Goal: Use online tool/utility

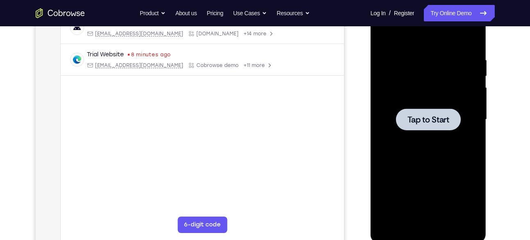
click at [443, 121] on span "Tap to Start" at bounding box center [429, 119] width 42 height 8
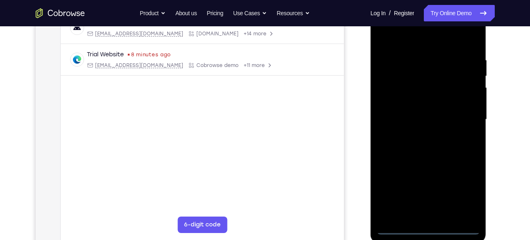
scroll to position [136, 0]
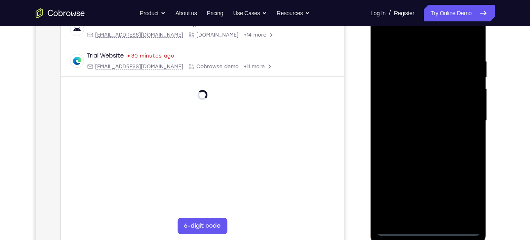
click at [427, 227] on div at bounding box center [428, 121] width 103 height 230
click at [464, 189] on div at bounding box center [428, 121] width 103 height 230
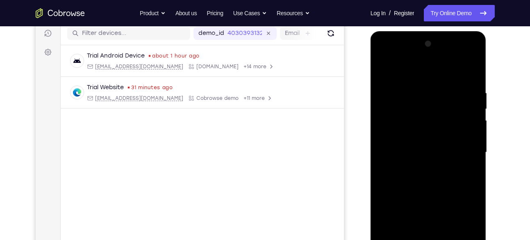
scroll to position [103, 0]
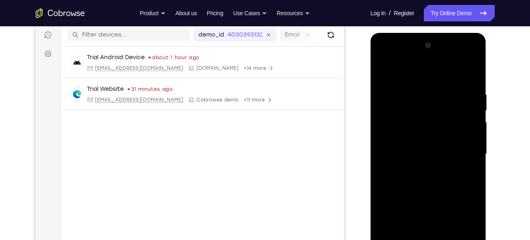
click at [422, 72] on div at bounding box center [428, 154] width 103 height 230
click at [462, 148] on div at bounding box center [428, 154] width 103 height 230
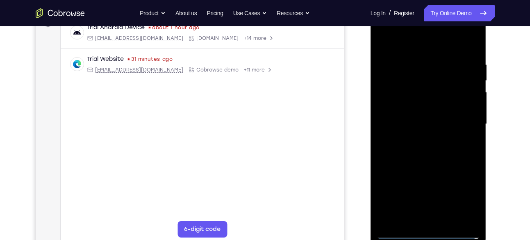
scroll to position [139, 0]
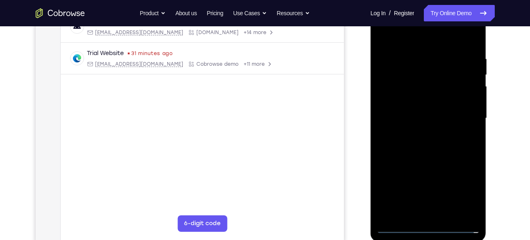
click at [419, 132] on div at bounding box center [428, 118] width 103 height 230
click at [410, 108] on div at bounding box center [428, 118] width 103 height 230
click at [419, 102] on div at bounding box center [428, 118] width 103 height 230
click at [419, 116] on div at bounding box center [428, 118] width 103 height 230
click at [409, 147] on div at bounding box center [428, 118] width 103 height 230
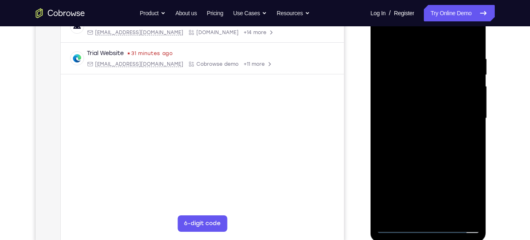
click at [430, 140] on div at bounding box center [428, 118] width 103 height 230
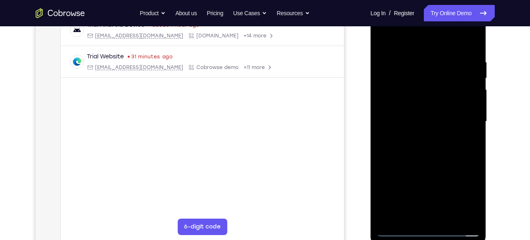
scroll to position [136, 0]
click at [429, 159] on div at bounding box center [428, 121] width 103 height 230
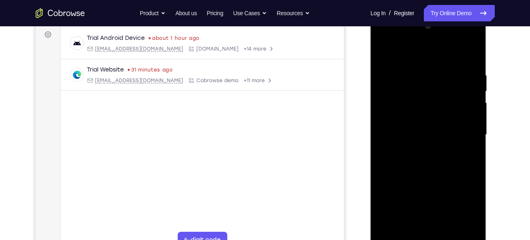
click at [475, 37] on div at bounding box center [428, 135] width 103 height 230
click at [442, 192] on div at bounding box center [428, 135] width 103 height 230
click at [414, 72] on div at bounding box center [428, 135] width 103 height 230
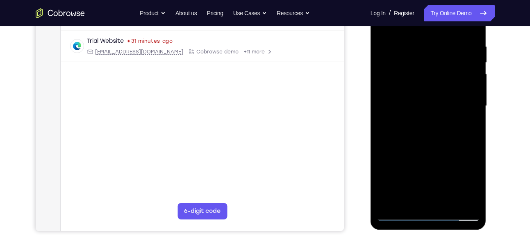
scroll to position [152, 0]
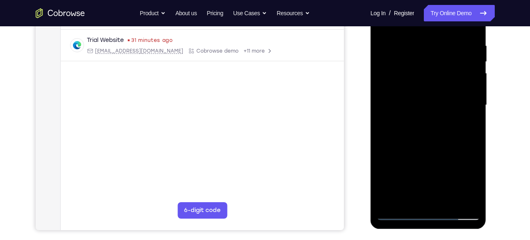
click at [448, 75] on div at bounding box center [428, 105] width 103 height 230
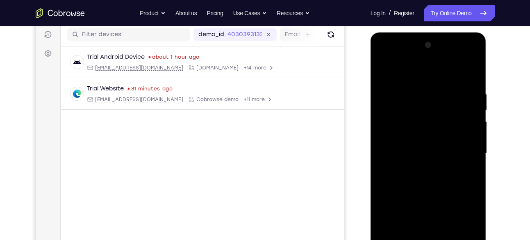
scroll to position [103, 0]
click at [475, 68] on div at bounding box center [428, 154] width 103 height 230
click at [475, 56] on div at bounding box center [428, 154] width 103 height 230
click at [457, 212] on div at bounding box center [428, 154] width 103 height 230
drag, startPoint x: 469, startPoint y: 91, endPoint x: 387, endPoint y: 99, distance: 82.1
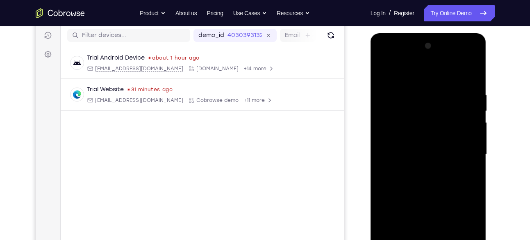
click at [387, 99] on div at bounding box center [428, 154] width 103 height 230
drag, startPoint x: 458, startPoint y: 87, endPoint x: 397, endPoint y: 90, distance: 60.8
click at [397, 90] on div at bounding box center [428, 154] width 103 height 230
drag, startPoint x: 461, startPoint y: 81, endPoint x: 384, endPoint y: 82, distance: 76.3
click at [384, 82] on div at bounding box center [428, 154] width 103 height 230
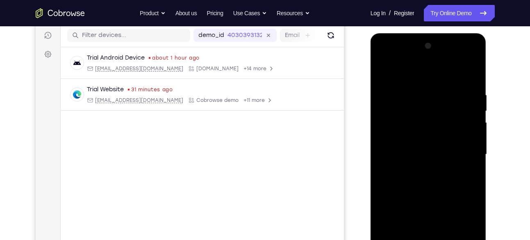
click at [460, 87] on div at bounding box center [428, 154] width 103 height 230
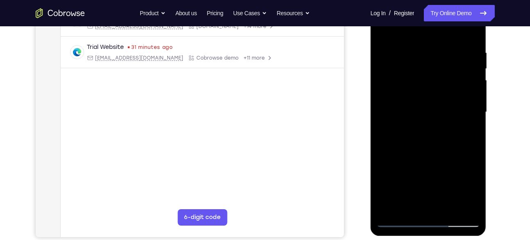
scroll to position [127, 0]
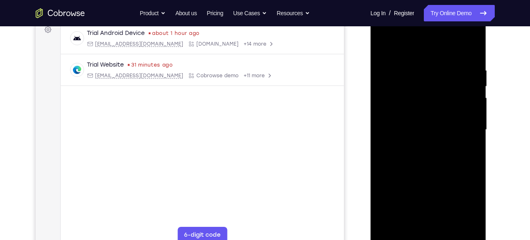
click at [467, 84] on div at bounding box center [428, 130] width 103 height 230
click at [470, 48] on div at bounding box center [428, 130] width 103 height 230
click at [388, 226] on div at bounding box center [428, 130] width 103 height 230
drag, startPoint x: 413, startPoint y: 71, endPoint x: 486, endPoint y: 68, distance: 73.0
click at [486, 68] on div at bounding box center [429, 131] width 116 height 244
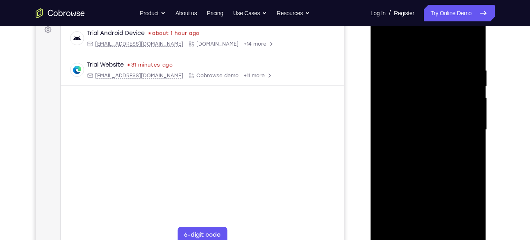
drag, startPoint x: 399, startPoint y: 74, endPoint x: 489, endPoint y: 68, distance: 90.0
click at [488, 68] on html "Online web based iOS Simulators and Android Emulators. Run iPhone, iPad, Mobile…" at bounding box center [429, 132] width 117 height 246
click at [449, 226] on div at bounding box center [428, 130] width 103 height 230
click at [437, 171] on div at bounding box center [428, 130] width 103 height 230
click at [413, 120] on div at bounding box center [428, 130] width 103 height 230
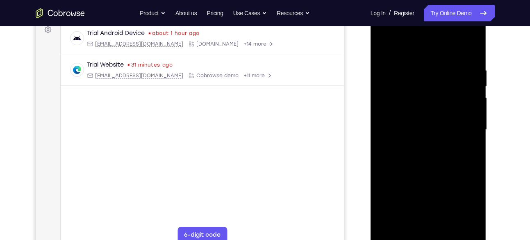
drag, startPoint x: 415, startPoint y: 171, endPoint x: 420, endPoint y: 108, distance: 62.9
click at [420, 108] on div at bounding box center [428, 130] width 103 height 230
click at [385, 49] on div at bounding box center [428, 130] width 103 height 230
click at [446, 64] on div at bounding box center [428, 130] width 103 height 230
click at [467, 112] on div at bounding box center [428, 130] width 103 height 230
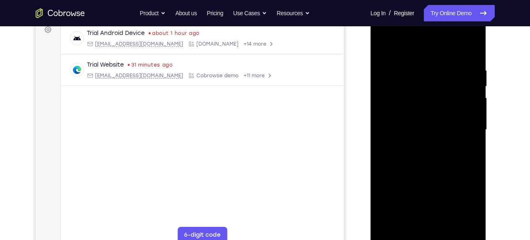
click at [463, 114] on div at bounding box center [428, 130] width 103 height 230
click at [470, 48] on div at bounding box center [428, 130] width 103 height 230
drag, startPoint x: 434, startPoint y: 91, endPoint x: 428, endPoint y: 206, distance: 115.4
click at [428, 206] on div at bounding box center [428, 130] width 103 height 230
drag, startPoint x: 446, startPoint y: 135, endPoint x: 460, endPoint y: 78, distance: 58.6
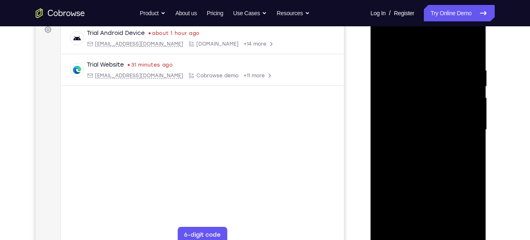
click at [460, 78] on div at bounding box center [428, 130] width 103 height 230
drag, startPoint x: 465, startPoint y: 95, endPoint x: 459, endPoint y: 206, distance: 111.7
click at [459, 206] on div at bounding box center [428, 130] width 103 height 230
click at [439, 66] on div at bounding box center [428, 130] width 103 height 230
click at [463, 121] on div at bounding box center [428, 130] width 103 height 230
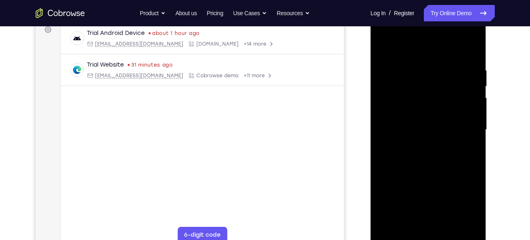
click at [463, 121] on div at bounding box center [428, 130] width 103 height 230
click at [468, 83] on div at bounding box center [428, 130] width 103 height 230
click at [472, 49] on div at bounding box center [428, 130] width 103 height 230
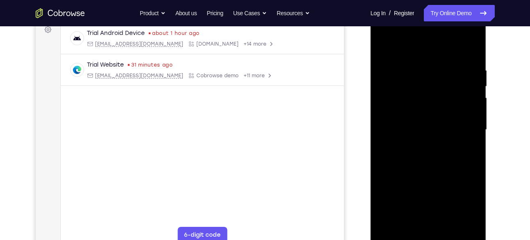
drag, startPoint x: 447, startPoint y: 88, endPoint x: 450, endPoint y: 189, distance: 100.9
click at [450, 189] on div at bounding box center [428, 130] width 103 height 230
click at [445, 67] on div at bounding box center [428, 130] width 103 height 230
click at [465, 94] on div at bounding box center [428, 130] width 103 height 230
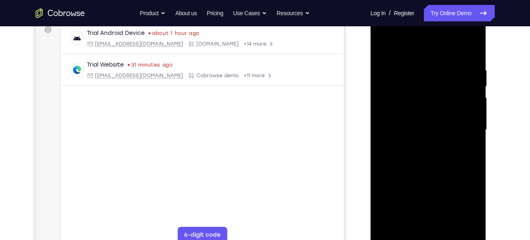
click at [465, 94] on div at bounding box center [428, 130] width 103 height 230
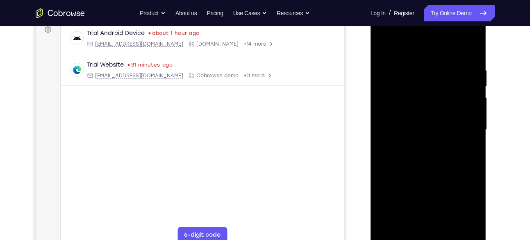
click at [465, 94] on div at bounding box center [428, 130] width 103 height 230
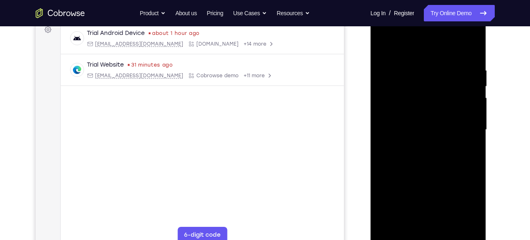
click at [465, 94] on div at bounding box center [428, 130] width 103 height 230
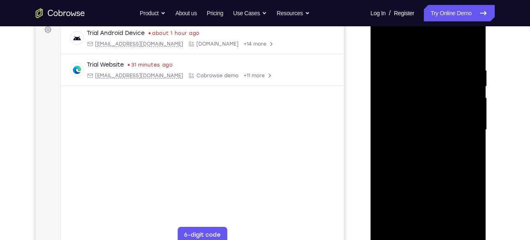
click at [465, 94] on div at bounding box center [428, 130] width 103 height 230
drag, startPoint x: 451, startPoint y: 87, endPoint x: 443, endPoint y: 187, distance: 100.8
click at [443, 187] on div at bounding box center [428, 130] width 103 height 230
